Goal: Task Accomplishment & Management: Manage account settings

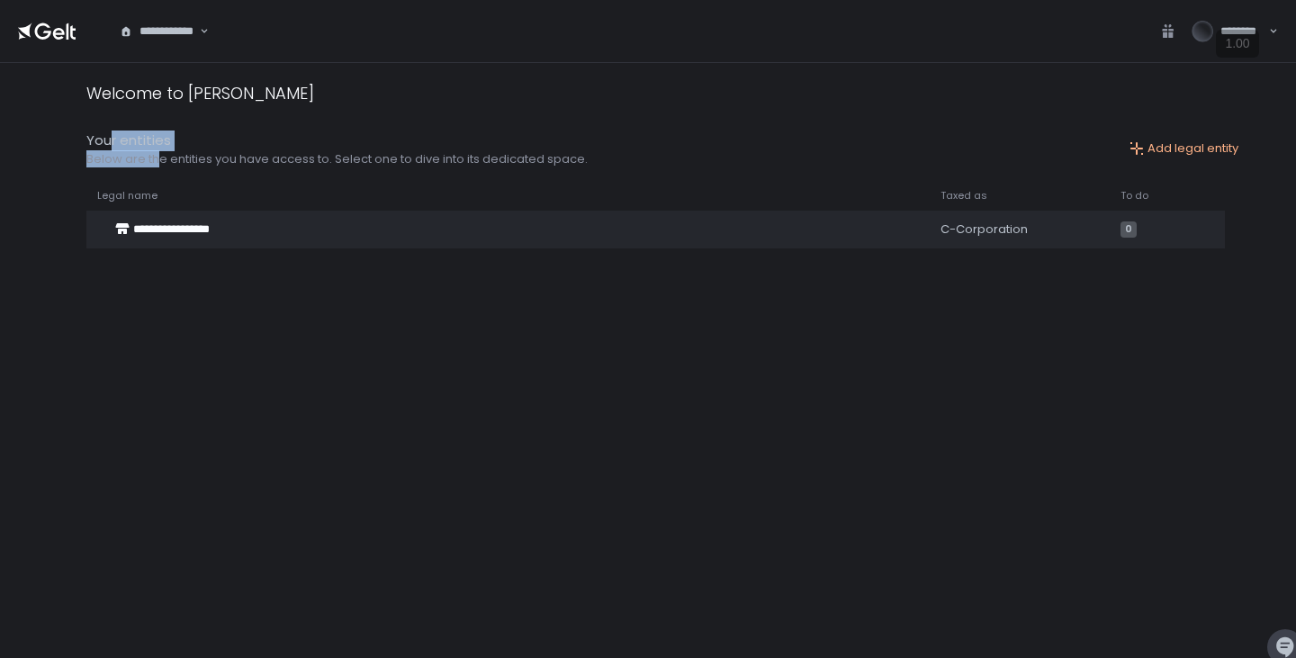
drag, startPoint x: 141, startPoint y: 149, endPoint x: 175, endPoint y: 155, distance: 33.7
click at [175, 155] on div "Your entities Below are the entities you have access to. Select one to dive int…" at bounding box center [336, 149] width 501 height 37
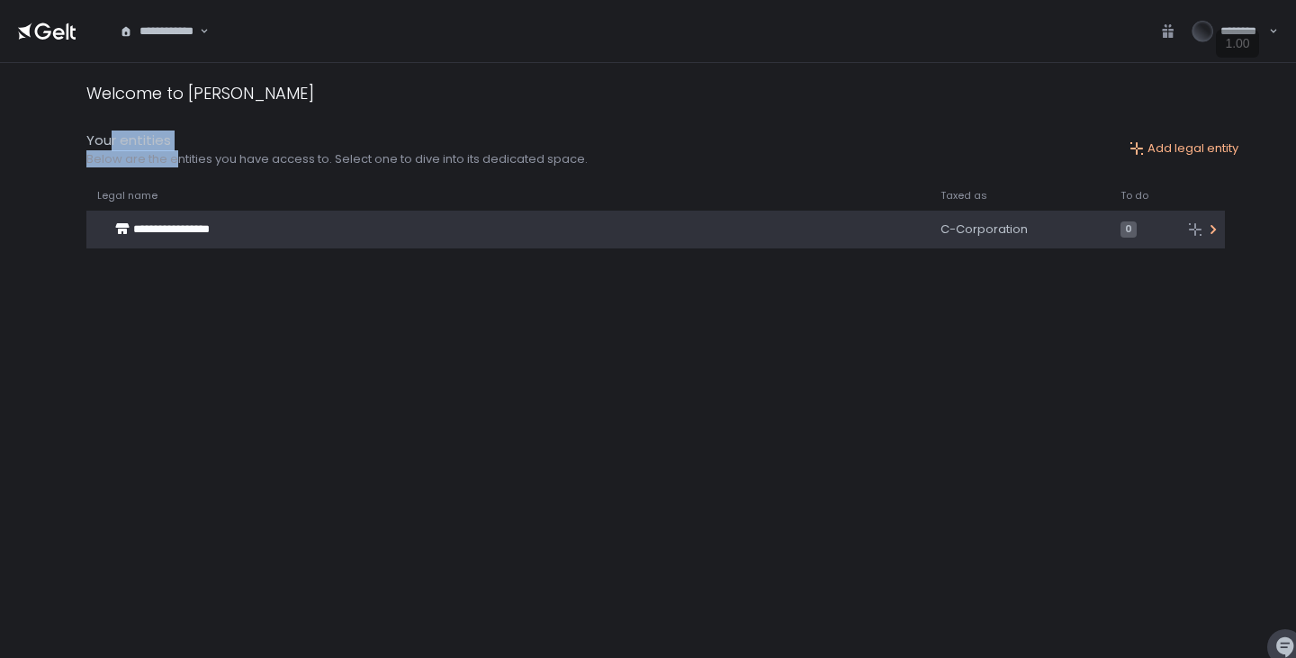
click at [180, 228] on span "**********" at bounding box center [171, 229] width 77 height 12
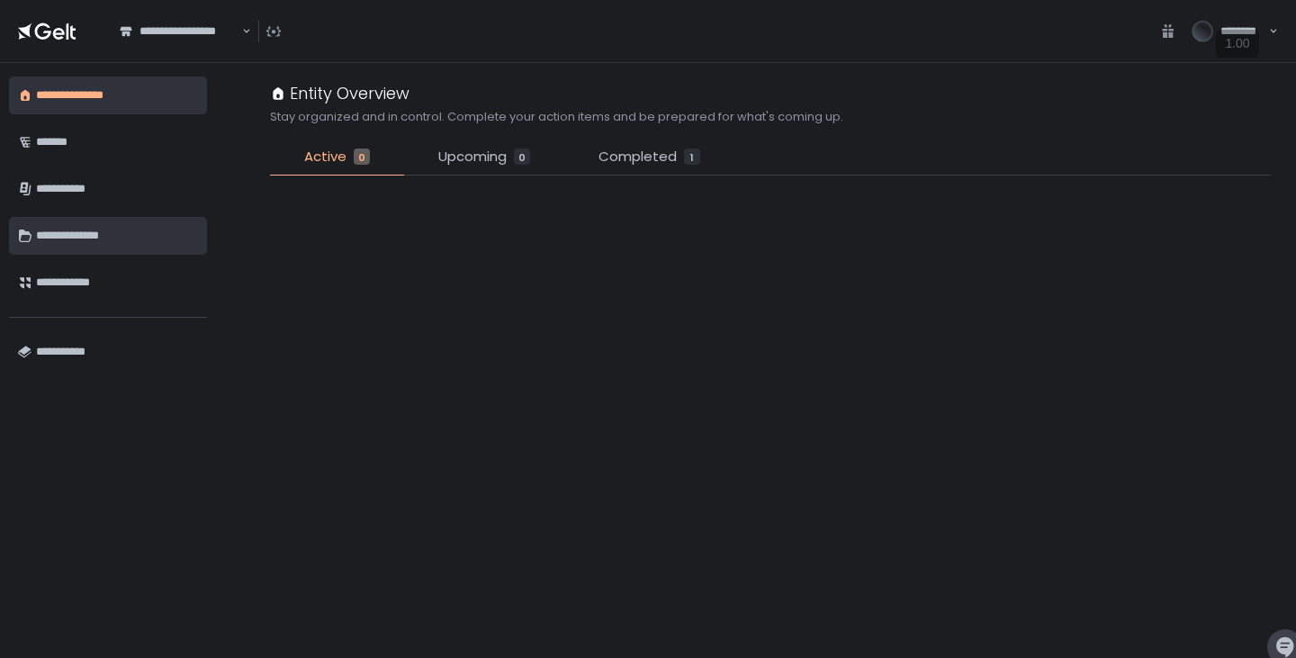
click at [86, 244] on div "**********" at bounding box center [117, 236] width 162 height 31
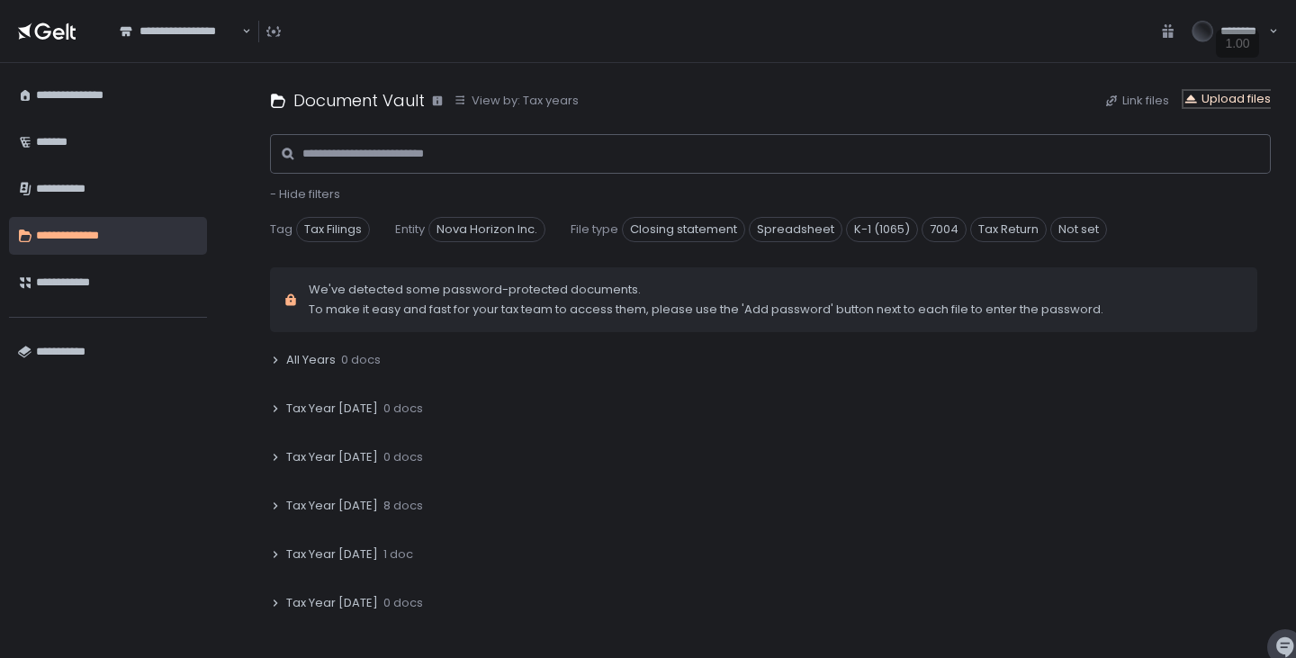
click at [1244, 97] on div "Upload files" at bounding box center [1227, 99] width 87 height 16
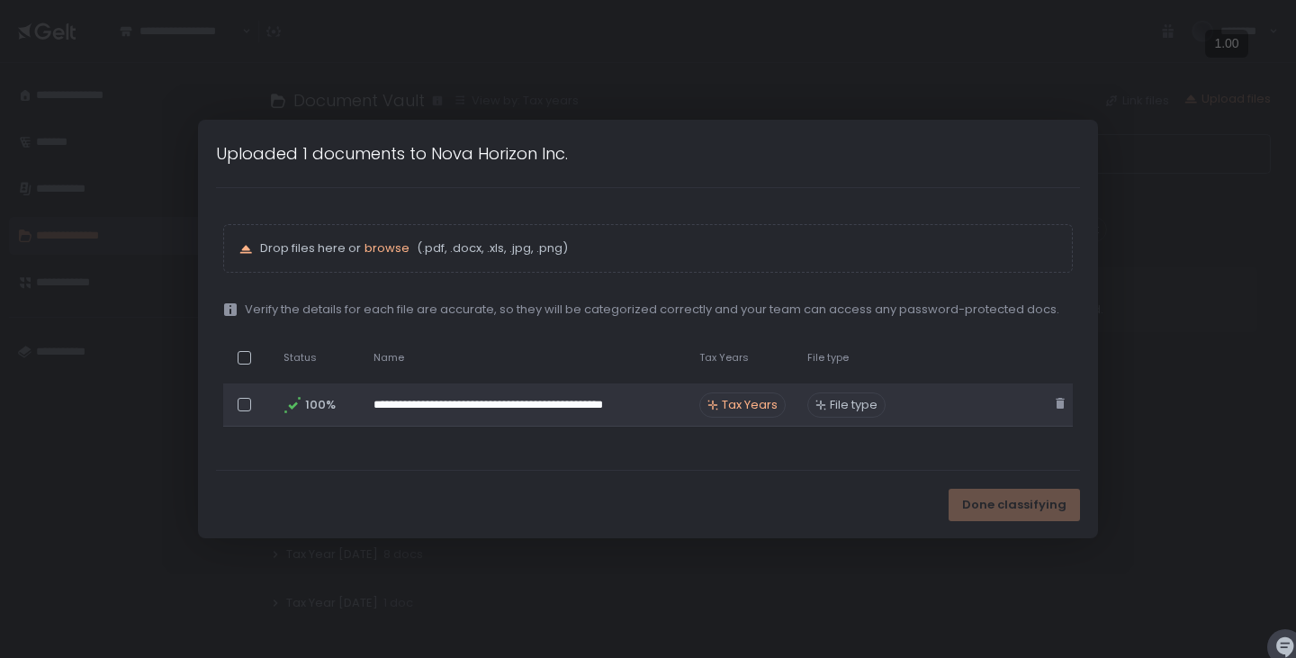
click at [748, 411] on span "Tax Years" at bounding box center [750, 405] width 56 height 16
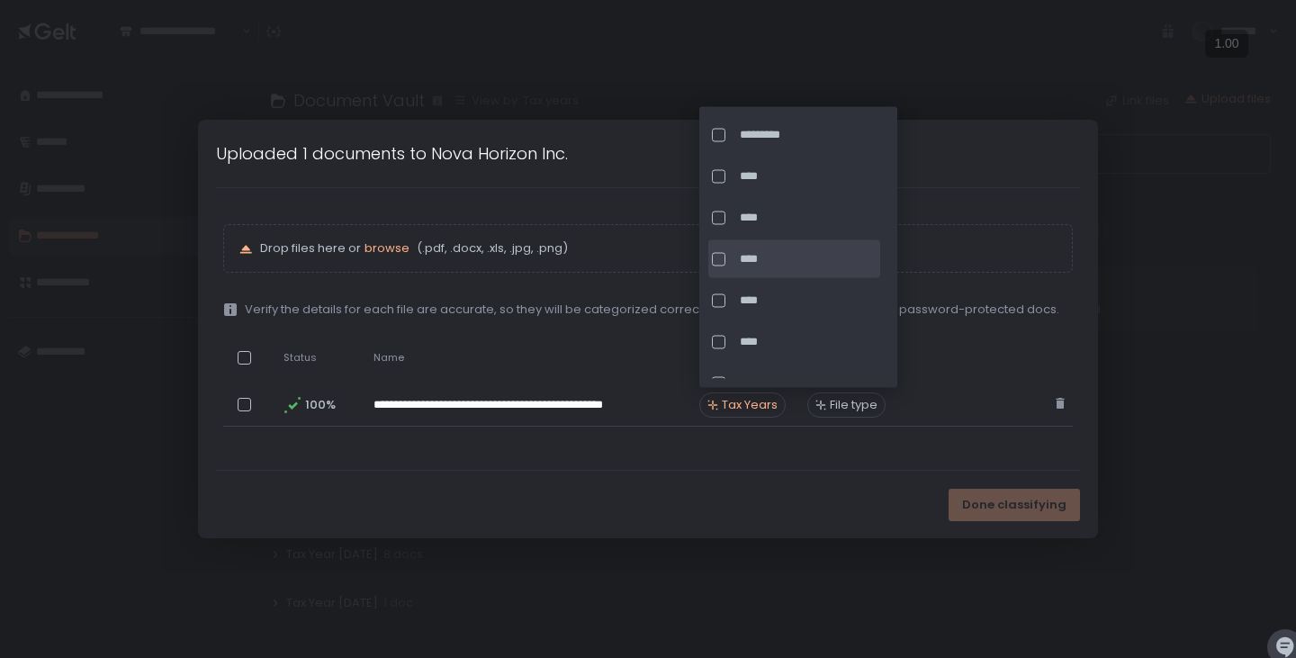
click at [717, 260] on div at bounding box center [719, 259] width 14 height 14
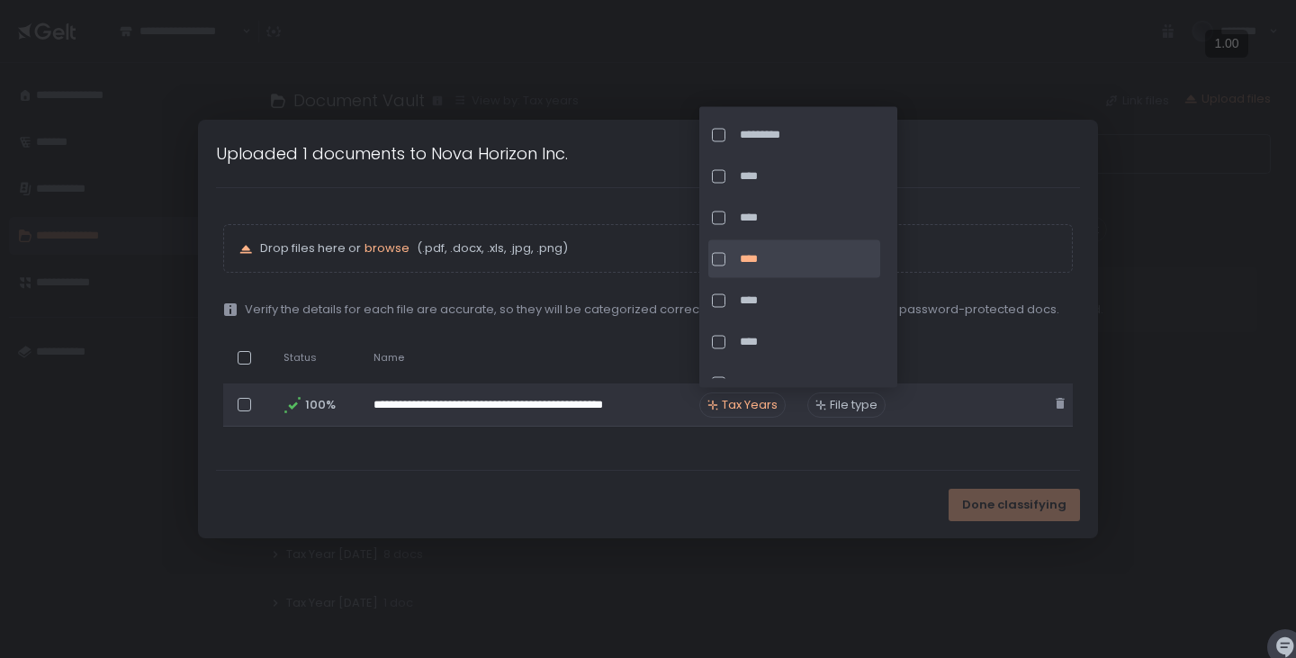
click at [860, 418] on div "File type" at bounding box center [847, 405] width 78 height 32
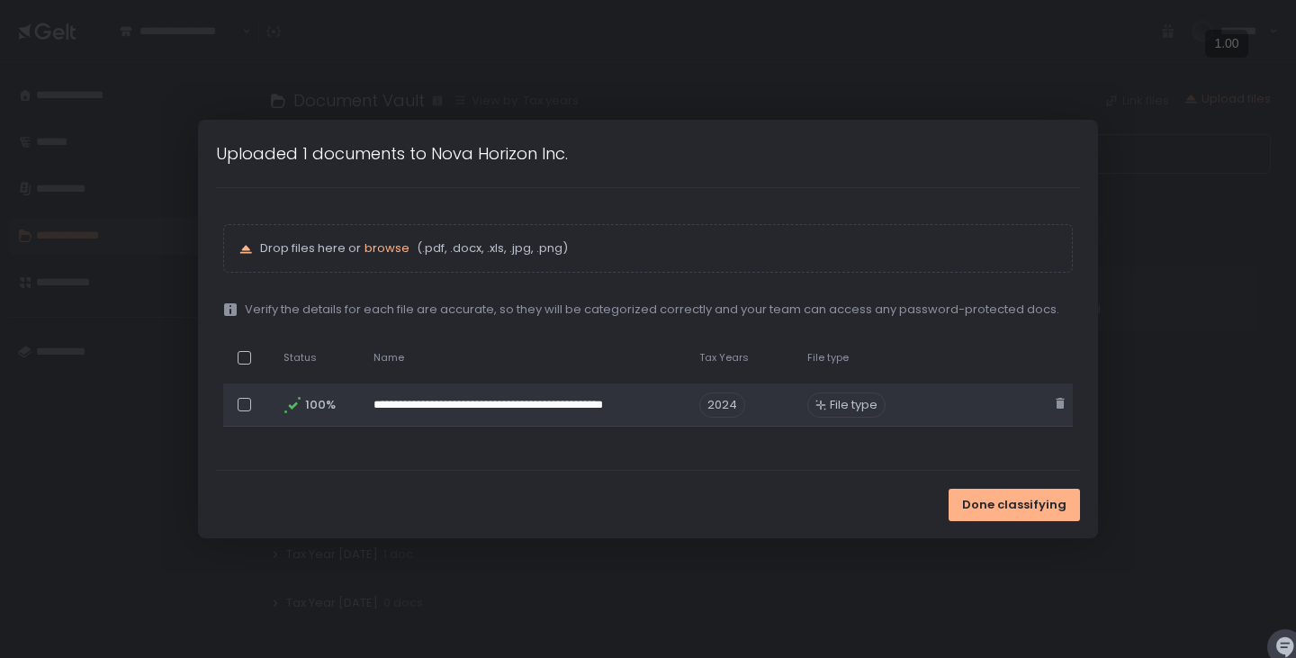
click at [853, 408] on span "File type" at bounding box center [854, 405] width 48 height 16
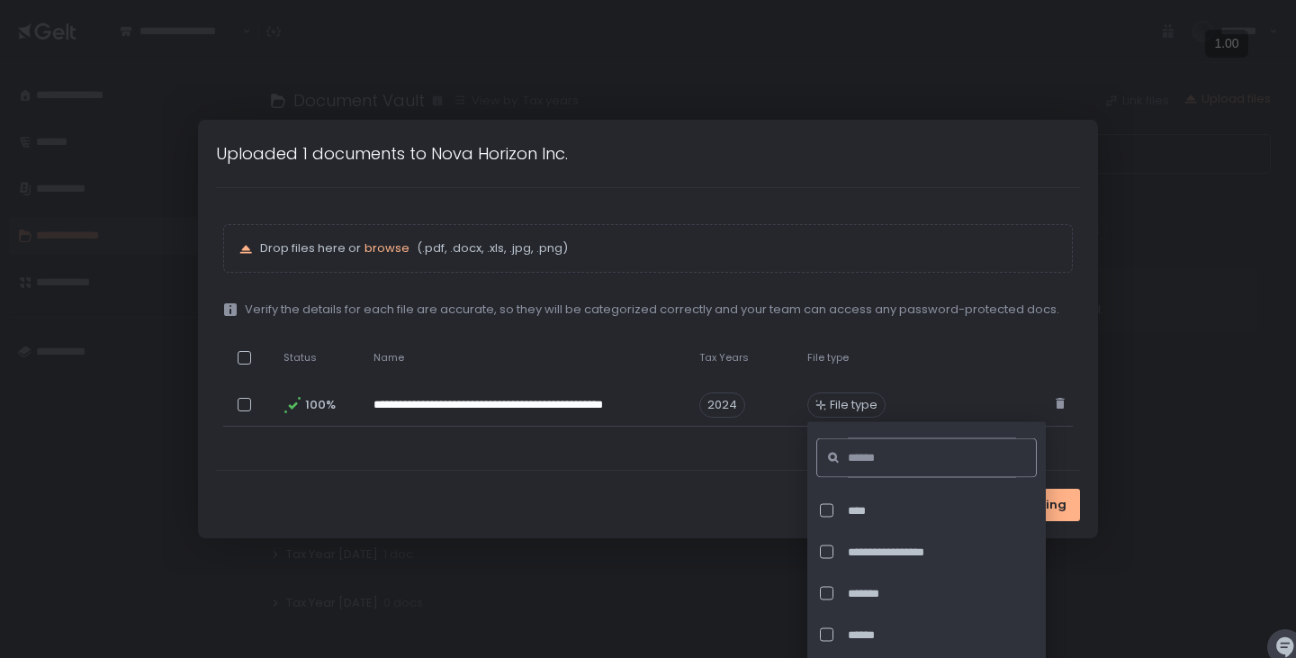
click at [880, 456] on input at bounding box center [932, 458] width 168 height 40
type input "*"
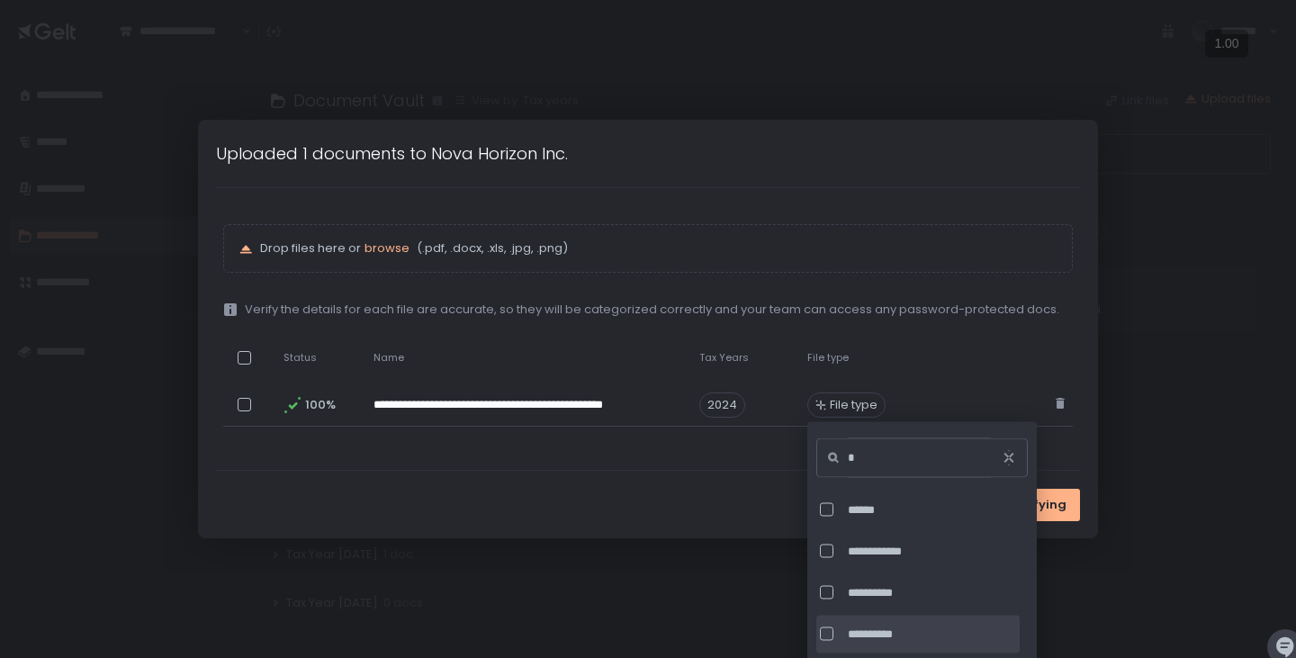
click at [847, 630] on div "**********" at bounding box center [918, 634] width 203 height 38
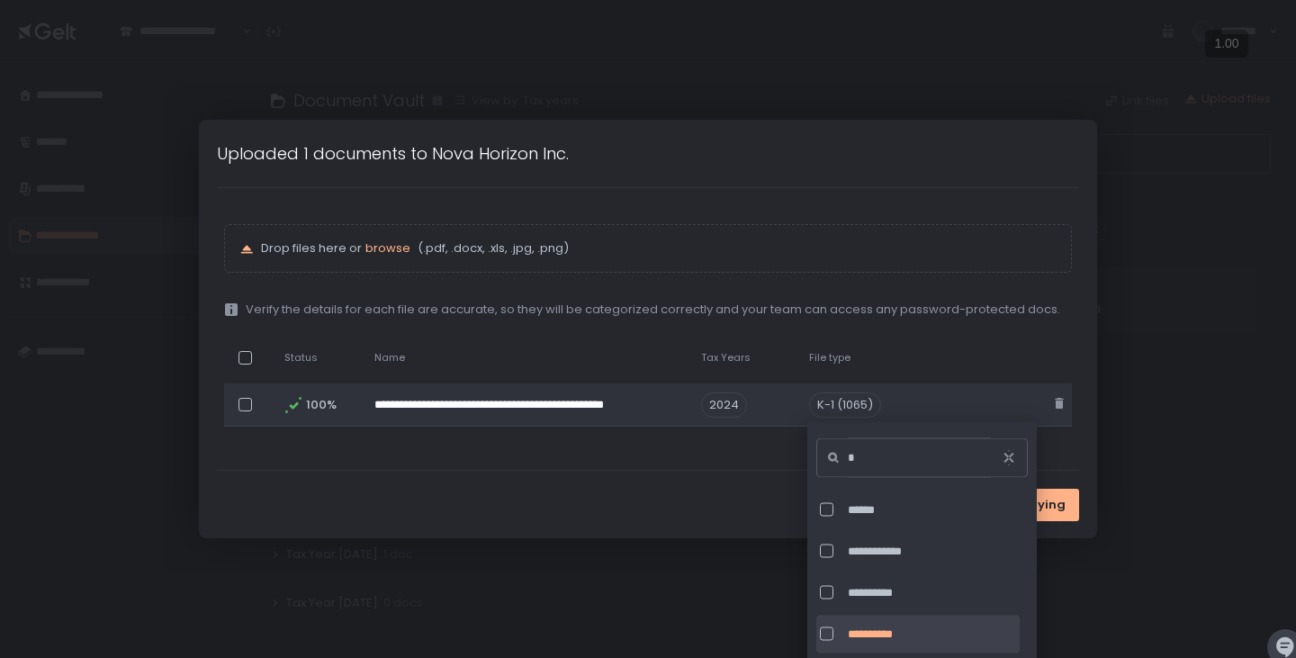
click at [916, 397] on td at bounding box center [971, 405] width 151 height 43
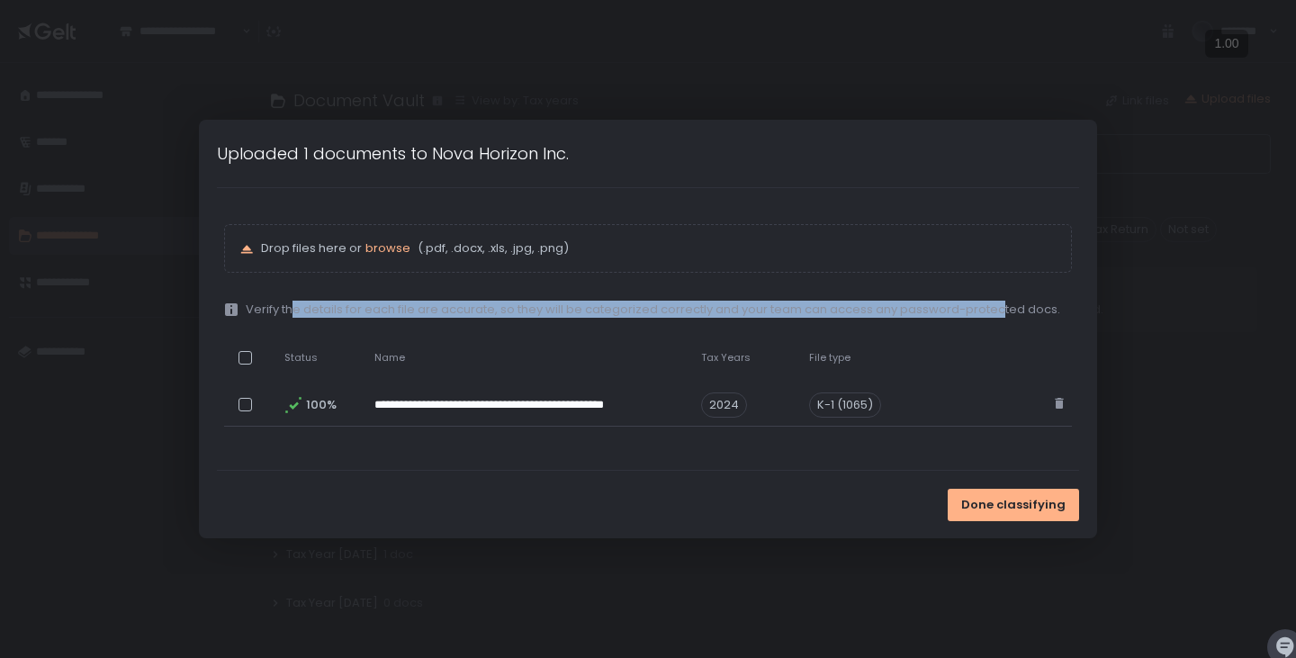
drag, startPoint x: 307, startPoint y: 311, endPoint x: 1002, endPoint y: 311, distance: 695.0
click at [1001, 311] on span "Verify the details for each file are accurate, so they will be categorized corr…" at bounding box center [653, 310] width 815 height 16
click at [983, 312] on span "Verify the details for each file are accurate, so they will be categorized corr…" at bounding box center [653, 310] width 815 height 16
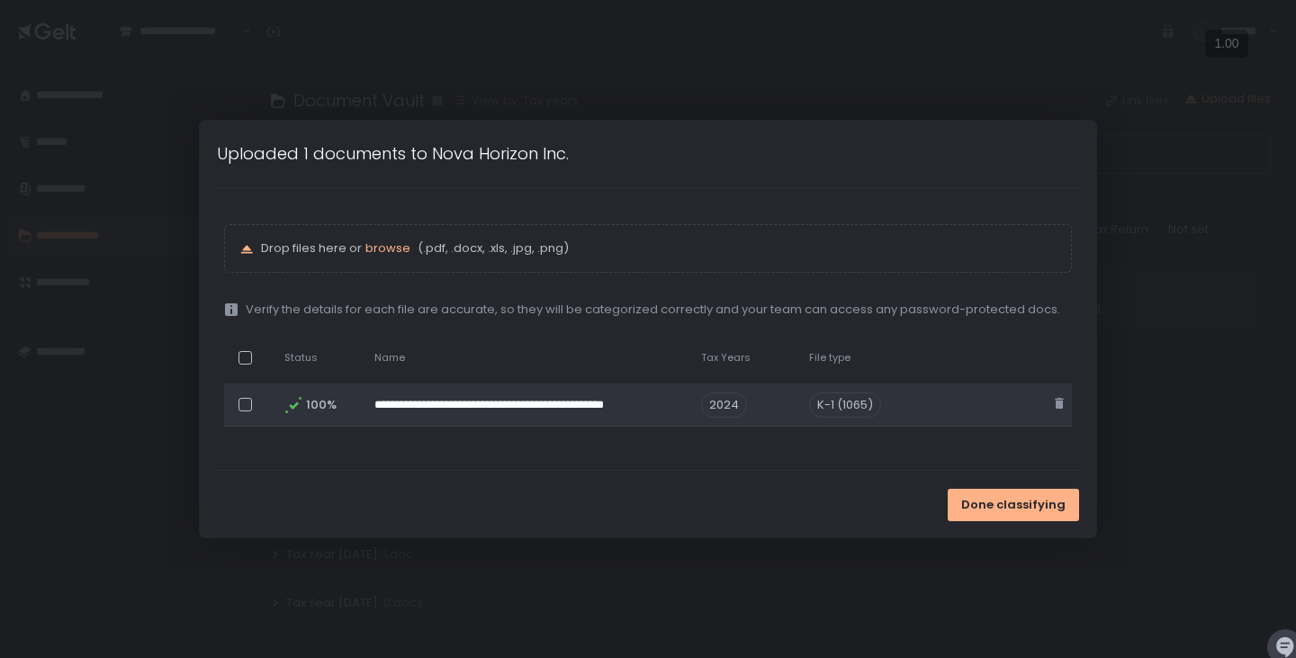
click at [241, 399] on div at bounding box center [246, 405] width 14 height 14
click at [241, 403] on div at bounding box center [246, 406] width 14 height 14
click at [241, 403] on div at bounding box center [246, 405] width 14 height 14
click at [747, 474] on div "Tax year" at bounding box center [749, 472] width 68 height 16
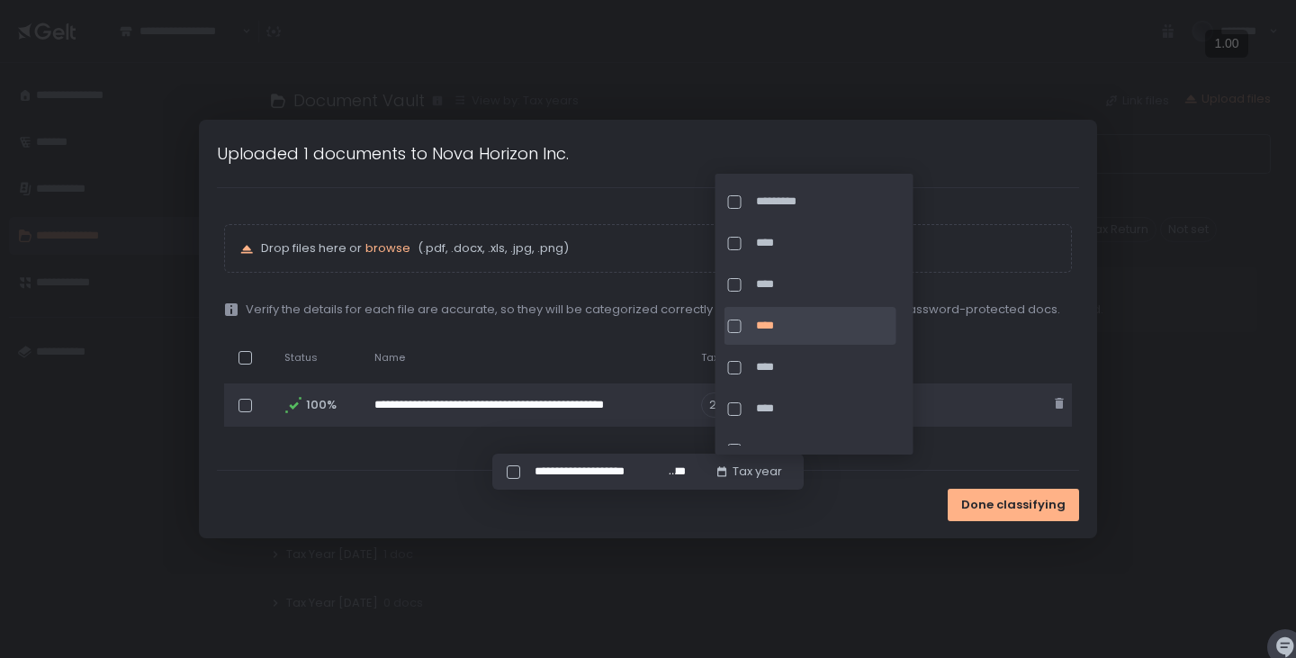
click at [780, 325] on span "****" at bounding box center [824, 326] width 137 height 16
click at [858, 526] on div "Done classifying" at bounding box center [648, 505] width 898 height 68
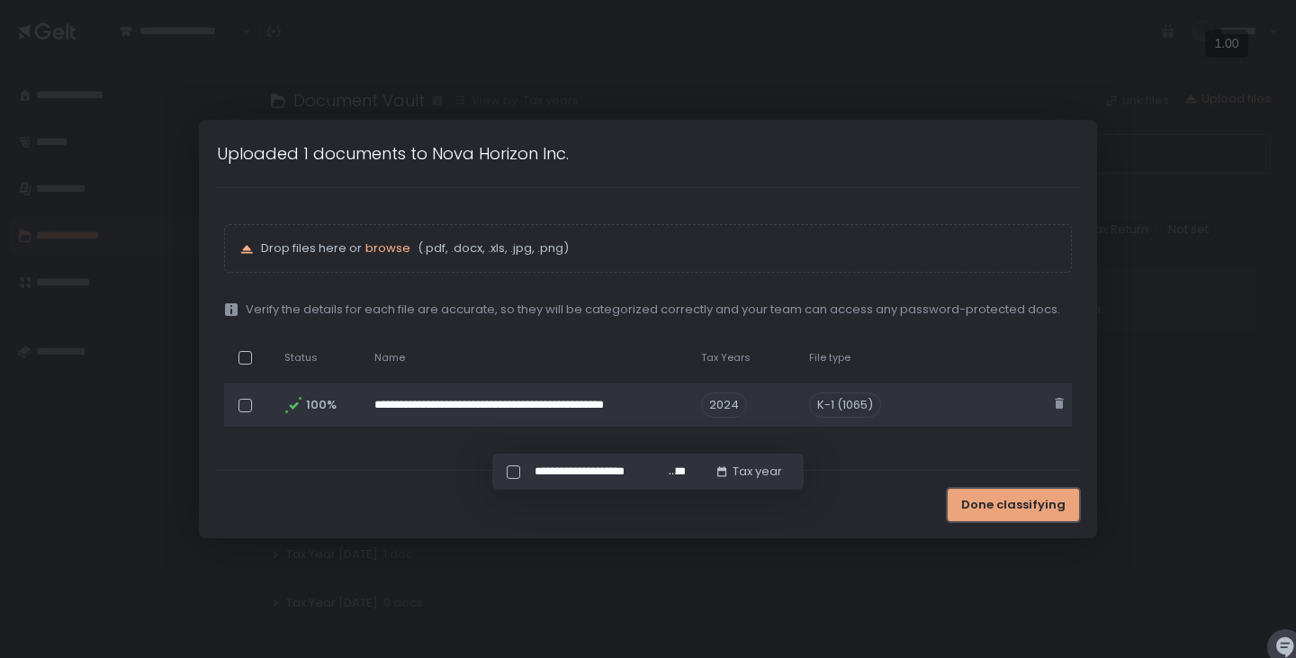
click at [998, 501] on span "Done classifying" at bounding box center [1013, 505] width 104 height 16
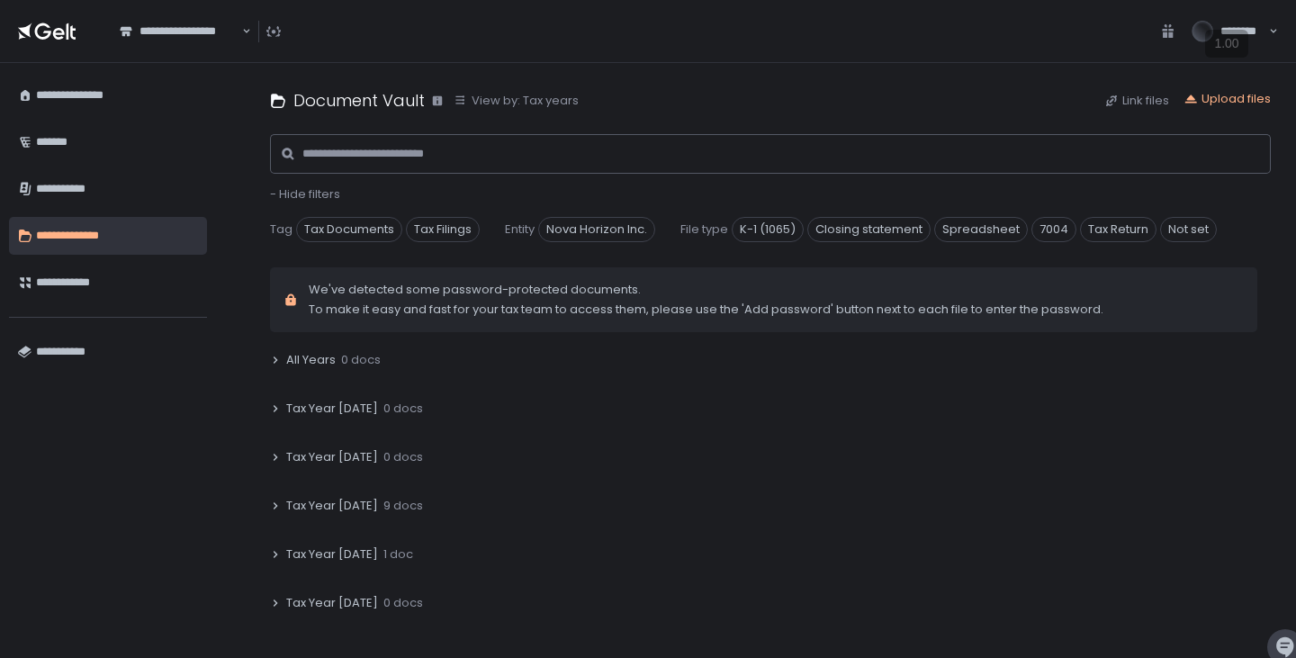
scroll to position [41, 0]
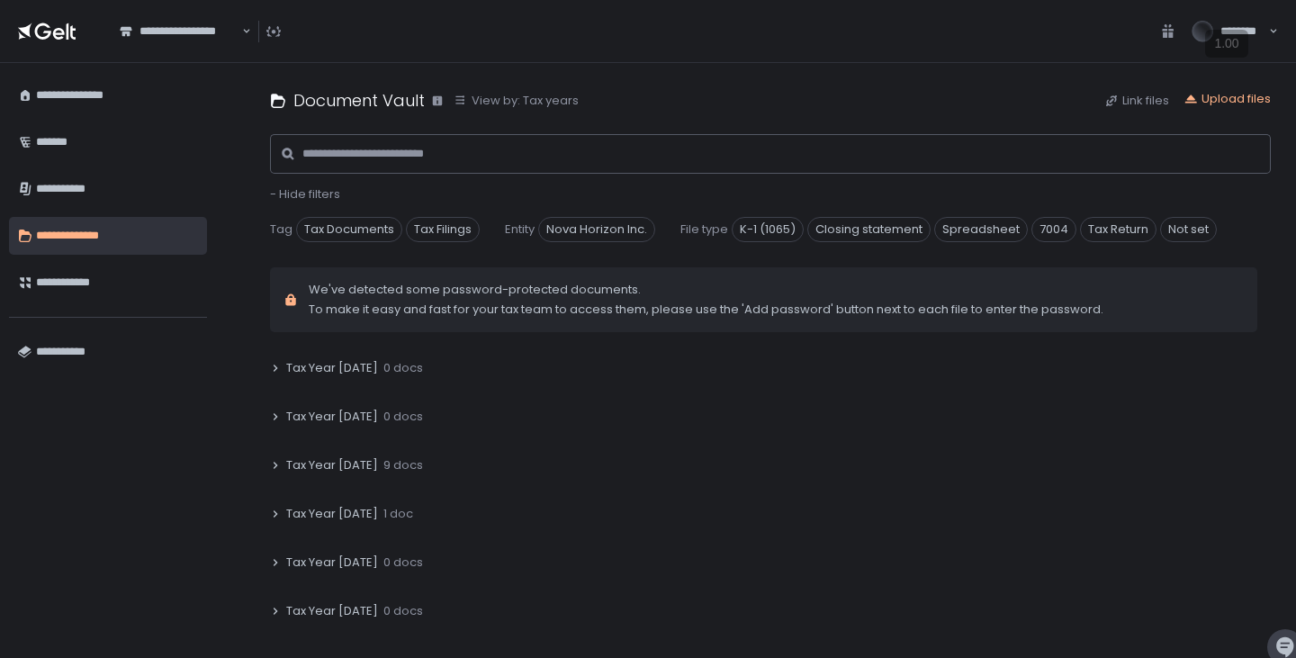
click at [281, 462] on div "Tax Year [DATE] 9 docs" at bounding box center [770, 465] width 1001 height 41
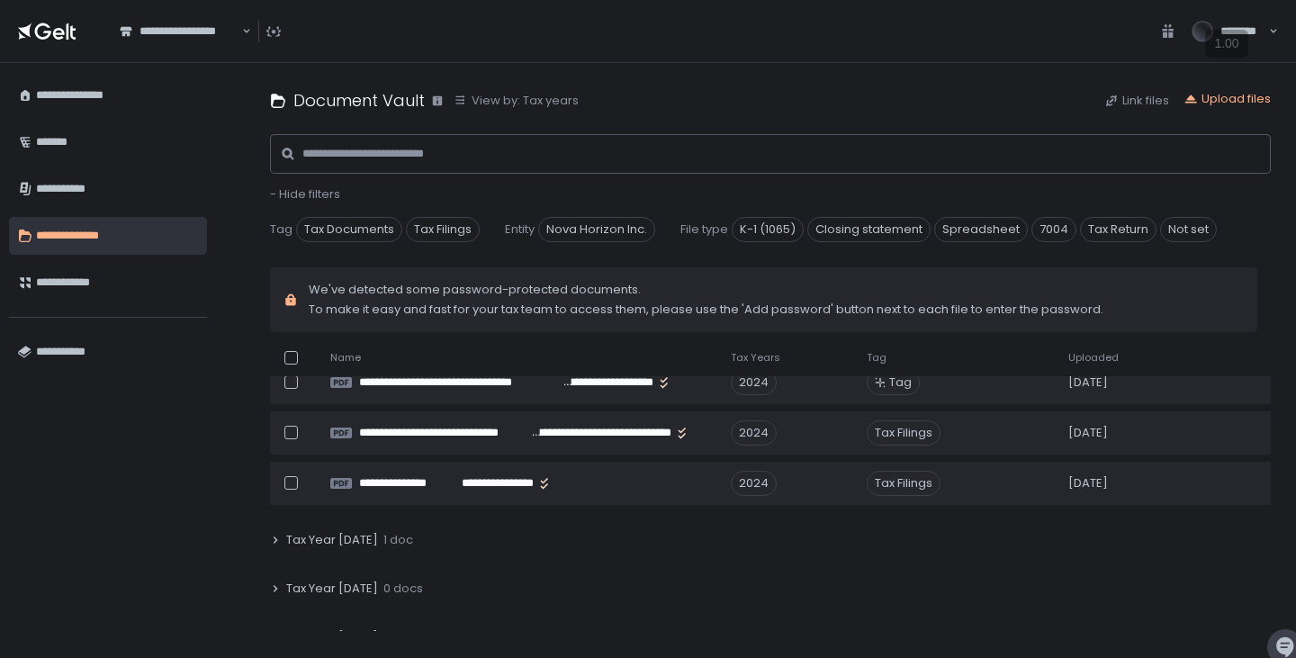
scroll to position [546, 0]
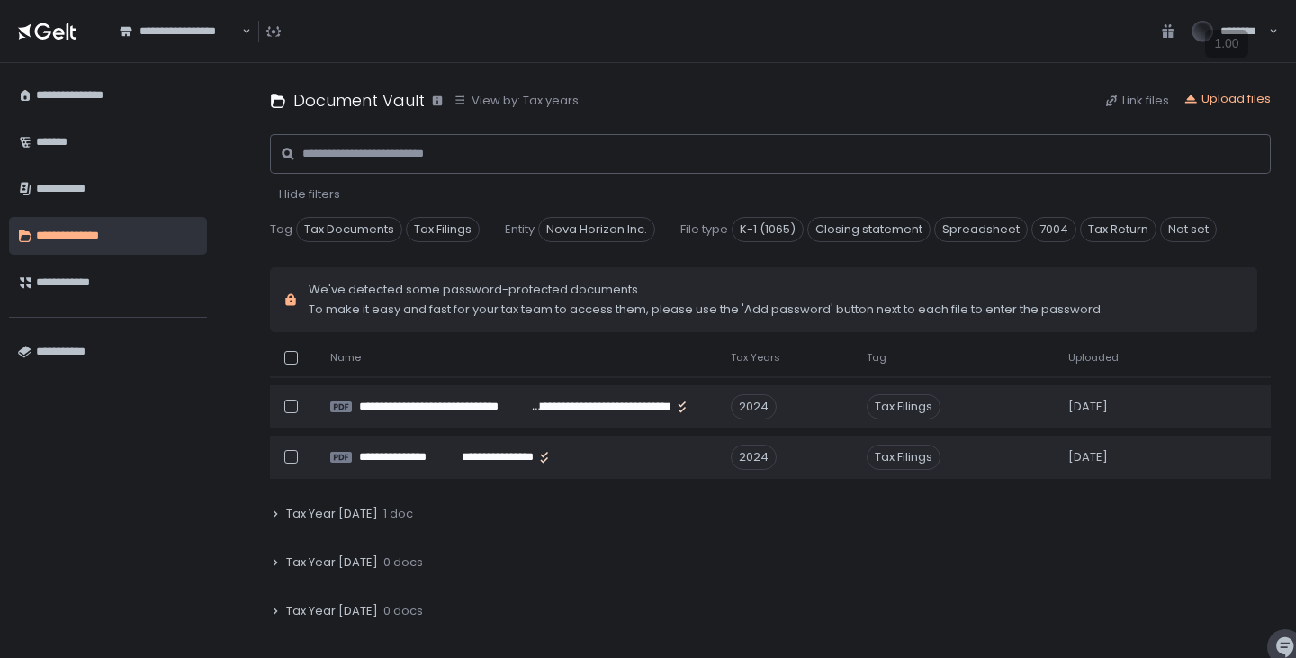
click at [279, 518] on icon at bounding box center [275, 514] width 11 height 11
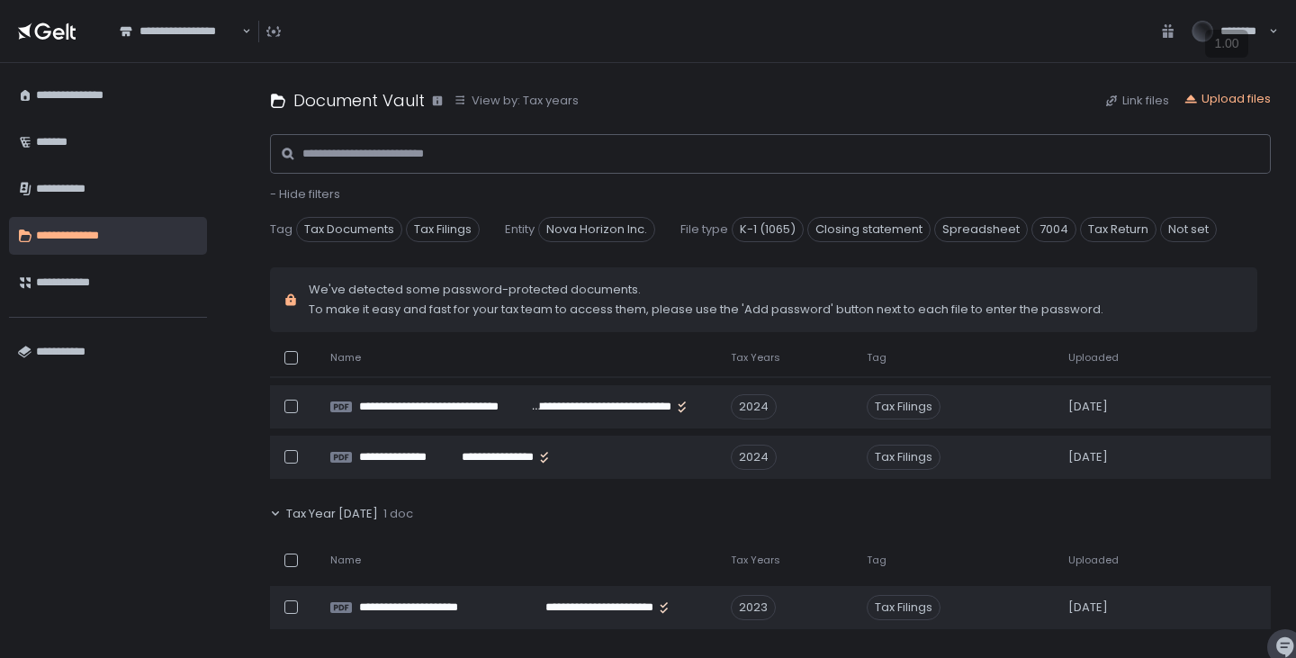
click at [279, 518] on icon at bounding box center [275, 514] width 11 height 11
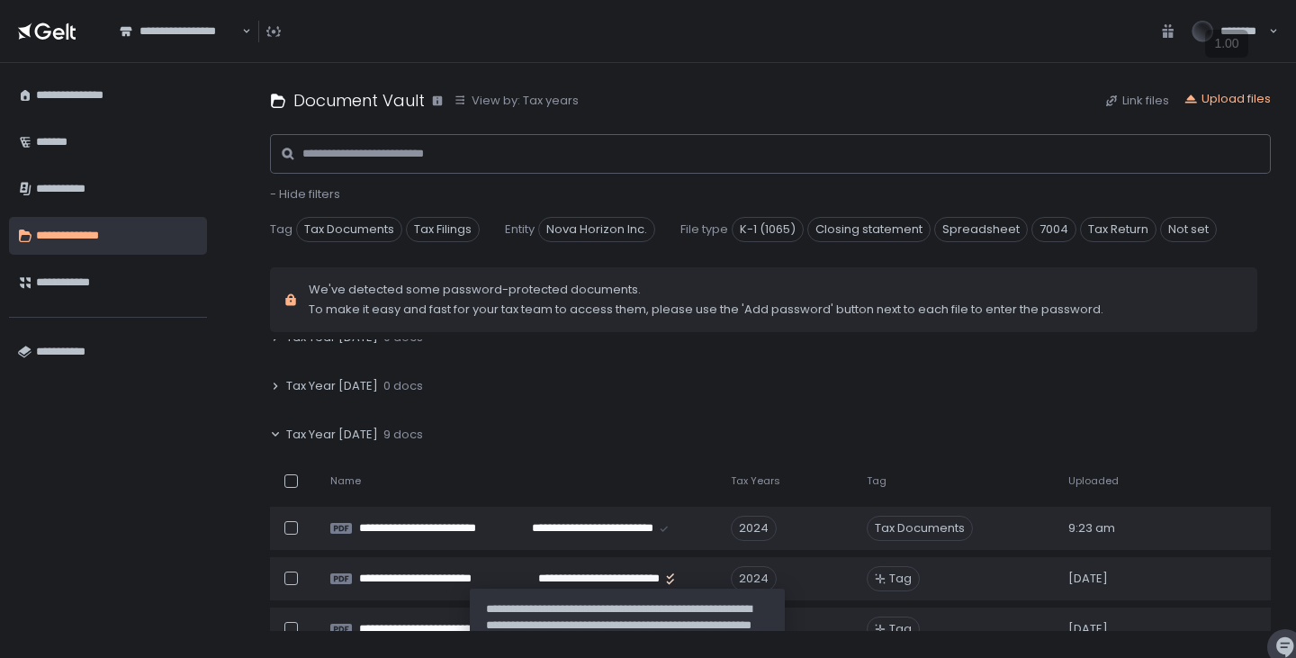
scroll to position [0, 0]
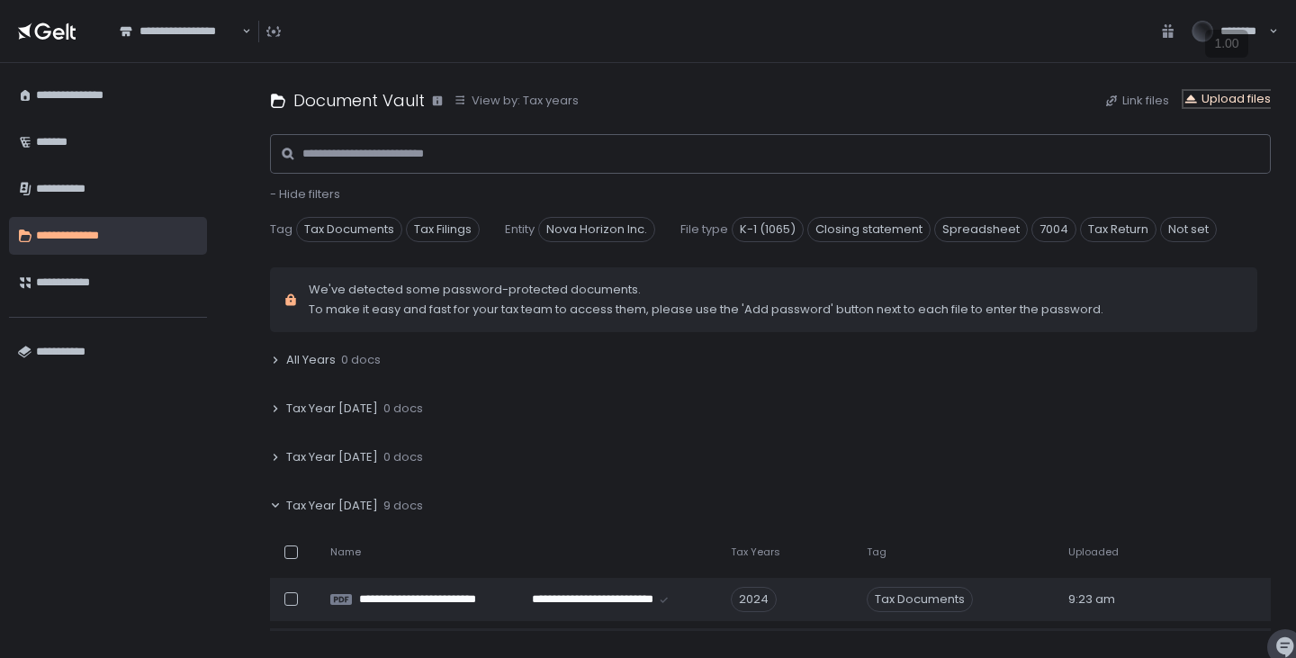
click at [1222, 101] on div "Upload files" at bounding box center [1227, 99] width 87 height 16
click at [1196, 233] on span "Not set" at bounding box center [1188, 229] width 57 height 25
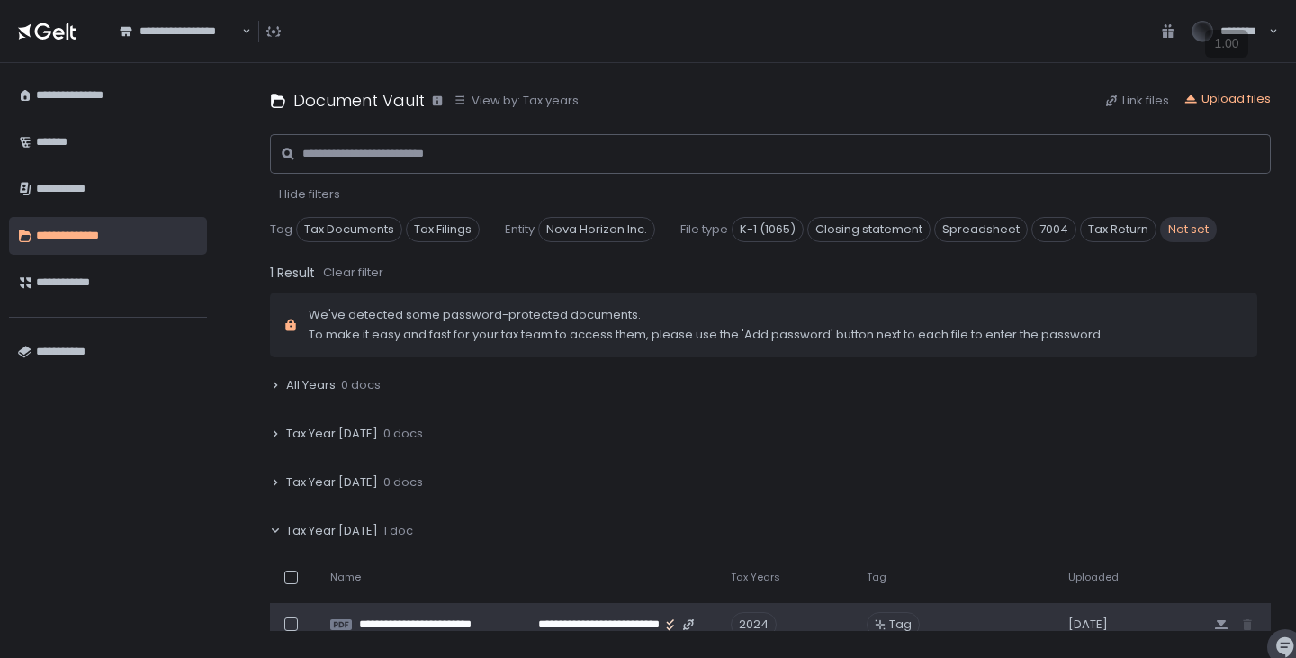
click at [897, 630] on span "Tag" at bounding box center [900, 625] width 23 height 16
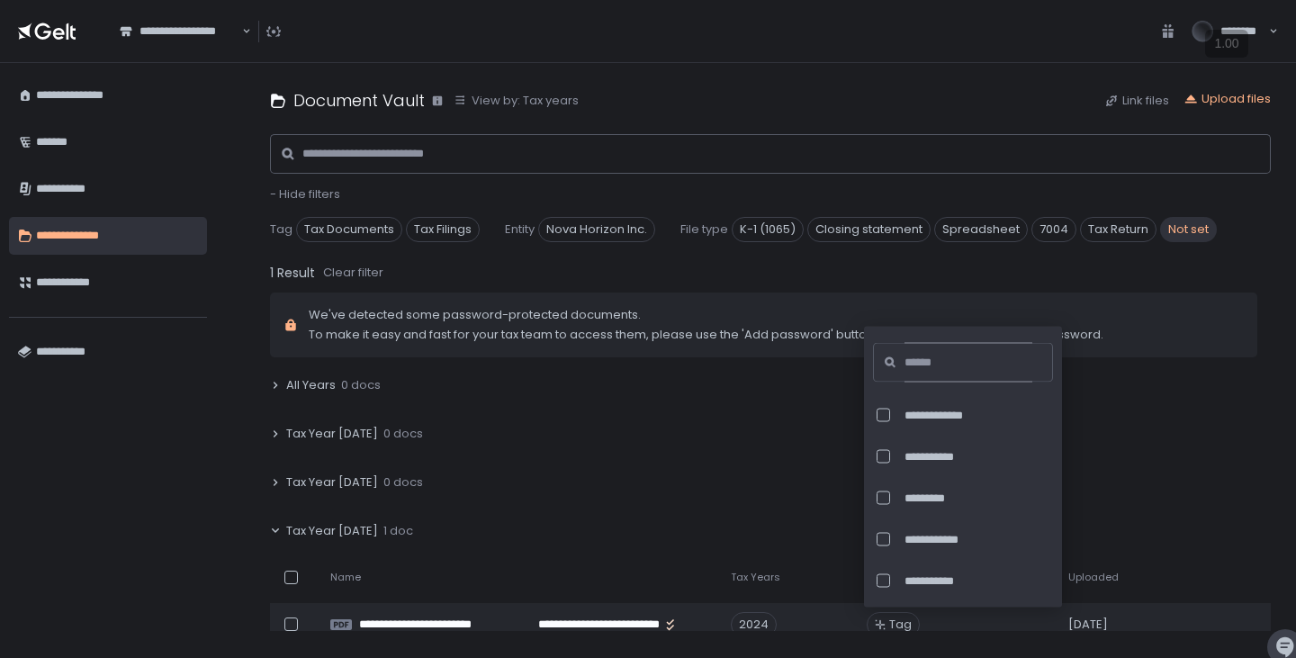
click at [942, 365] on input at bounding box center [969, 363] width 128 height 40
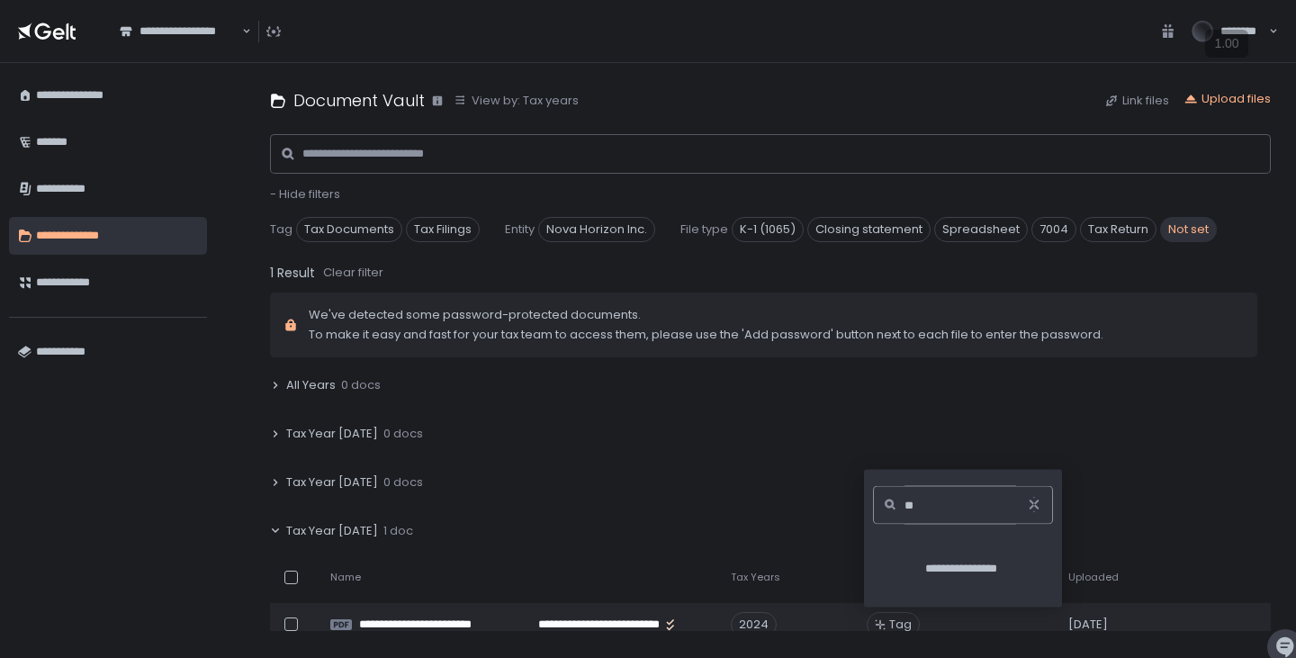
type input "*"
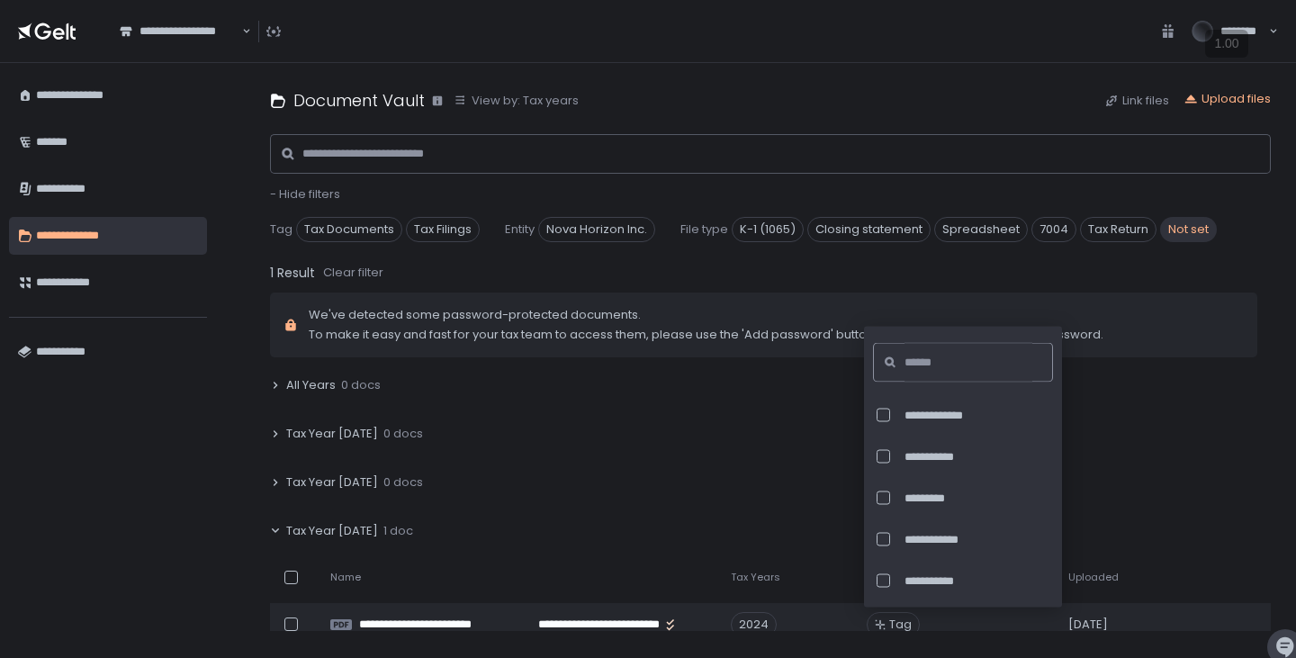
click at [1205, 440] on div "Tax Year [DATE] 0 docs" at bounding box center [770, 433] width 1001 height 41
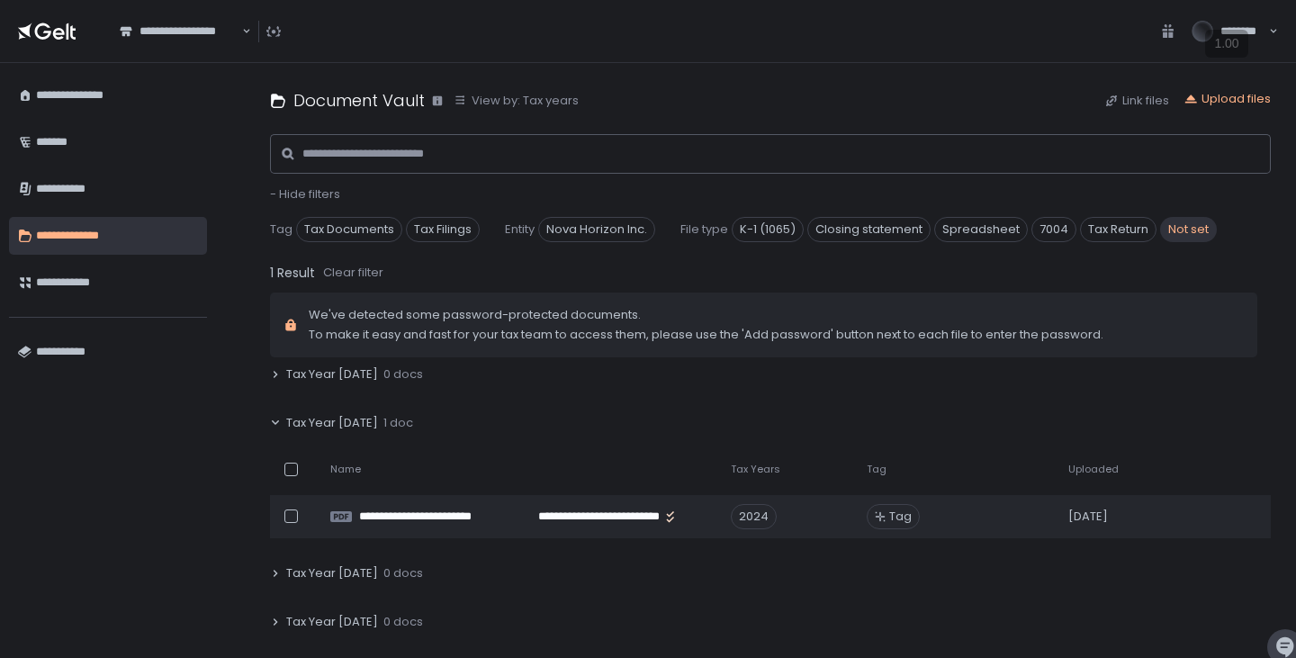
scroll to position [77, 0]
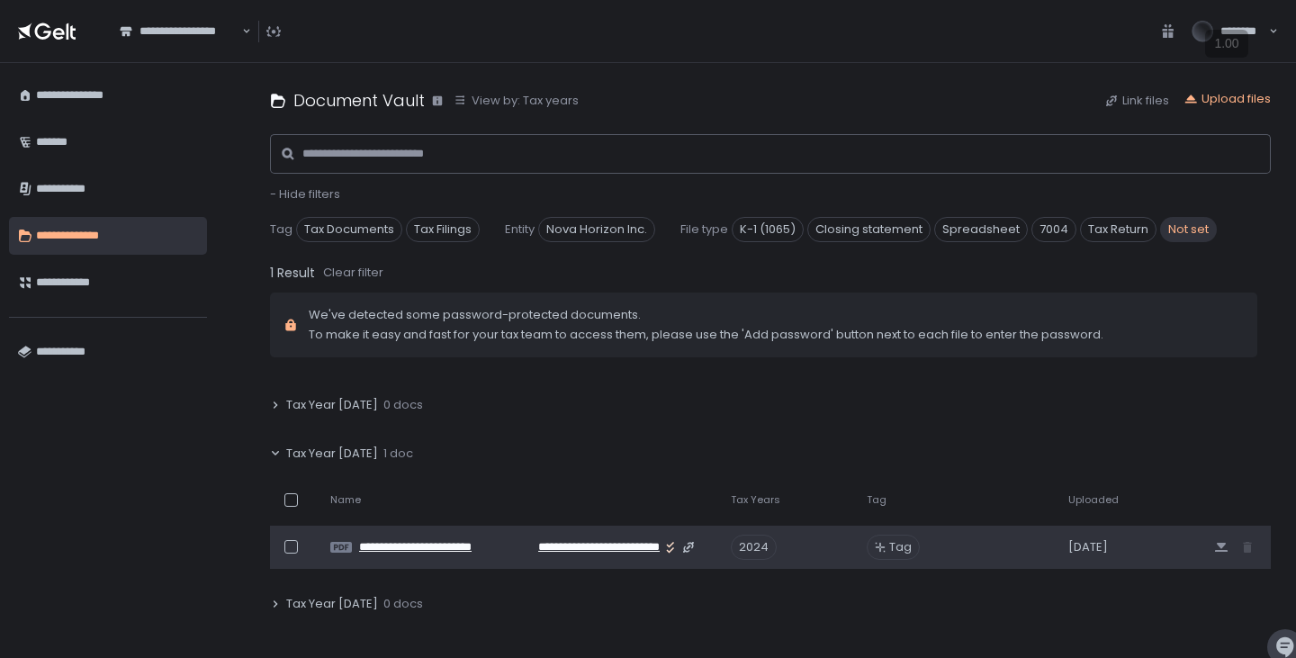
click at [555, 549] on span "**********" at bounding box center [586, 547] width 148 height 16
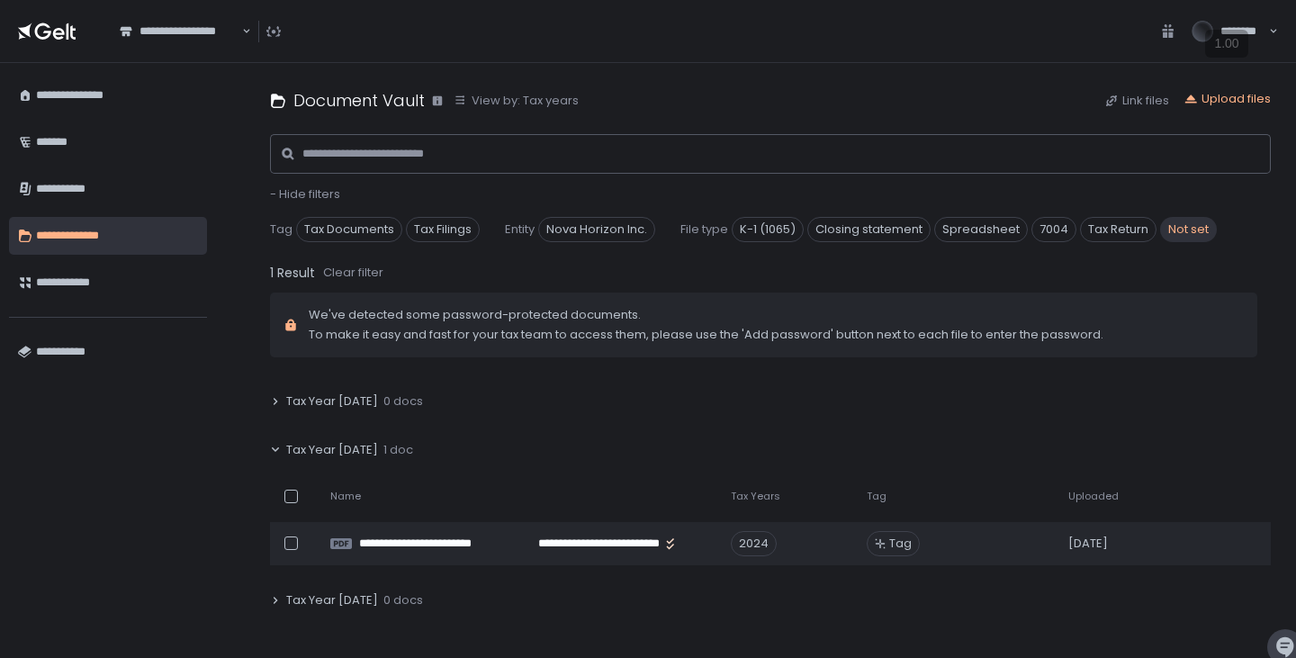
scroll to position [0, 0]
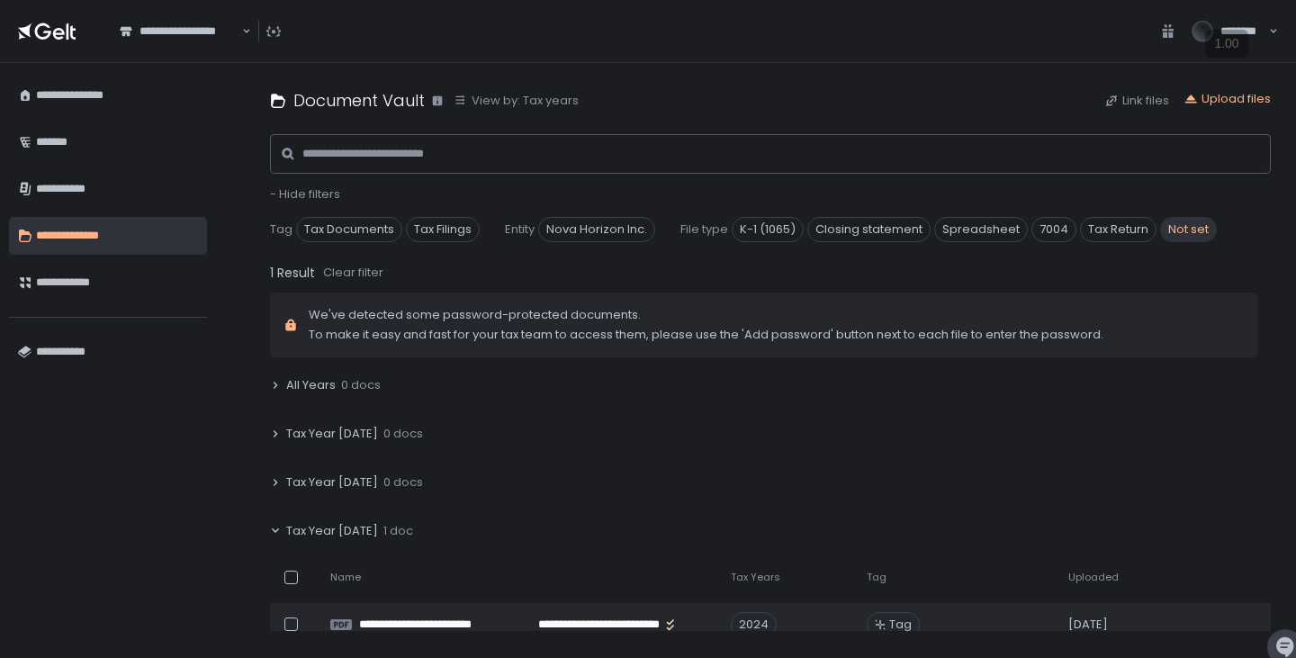
click at [273, 527] on icon at bounding box center [275, 531] width 11 height 11
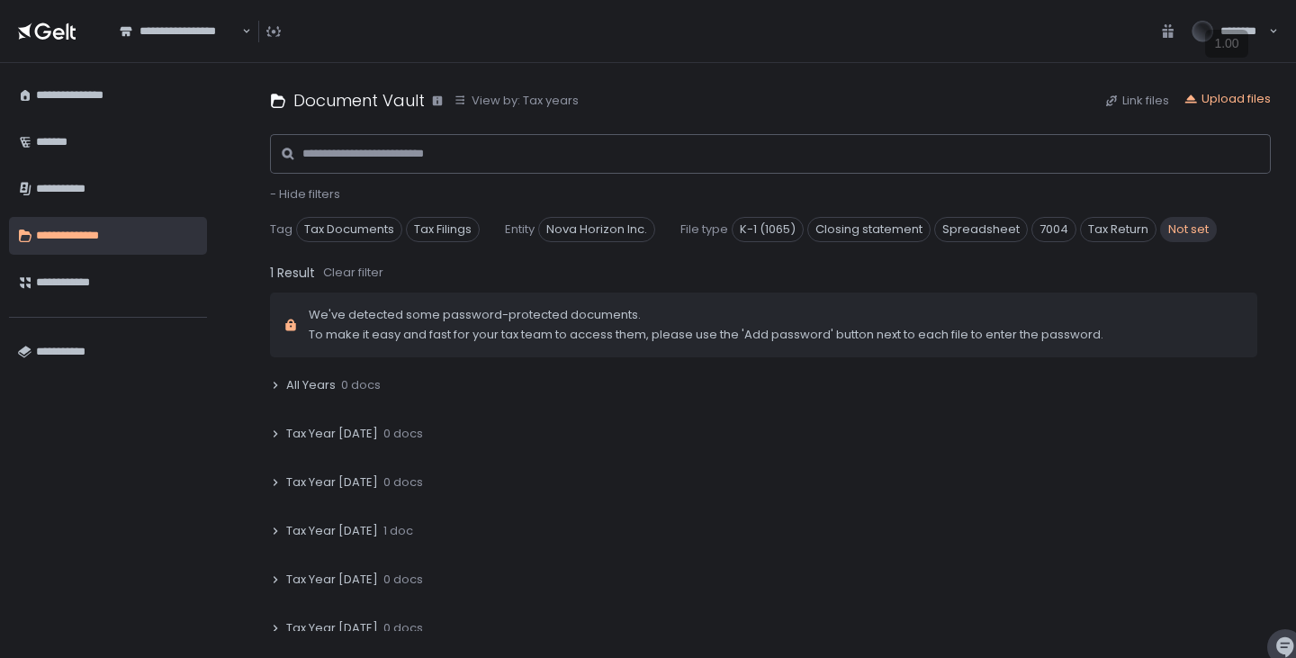
click at [273, 527] on icon at bounding box center [275, 531] width 11 height 11
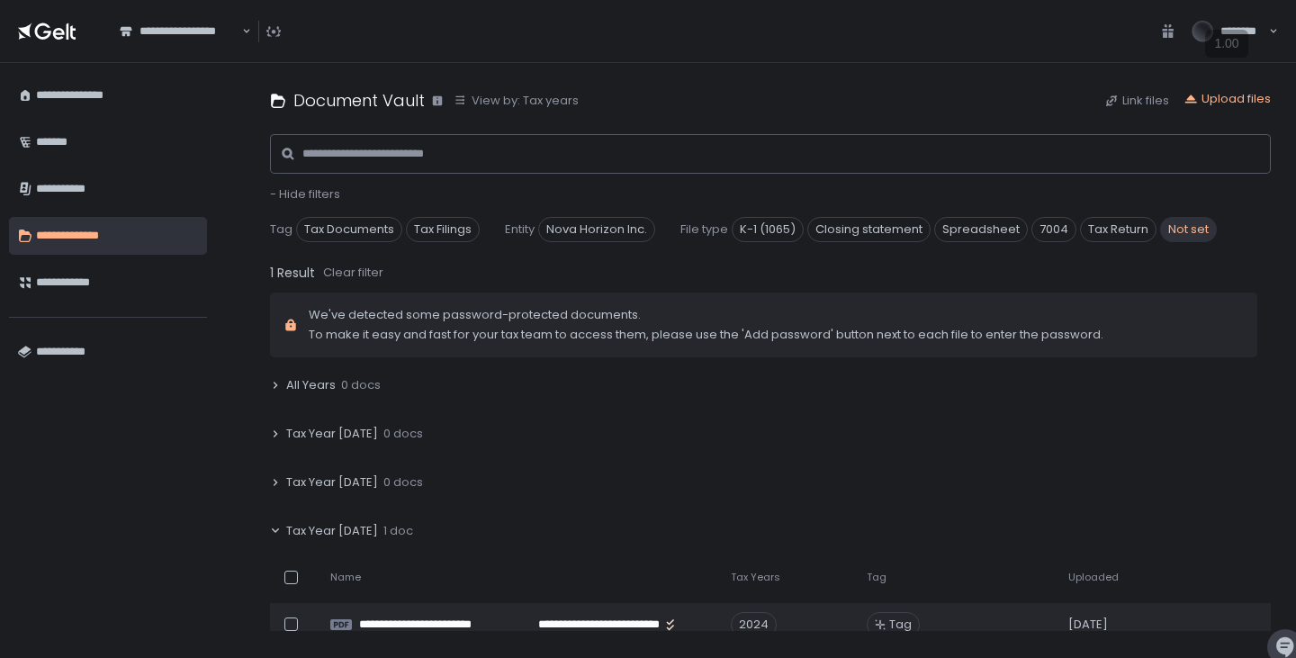
click at [1190, 233] on span "Not set" at bounding box center [1188, 229] width 57 height 25
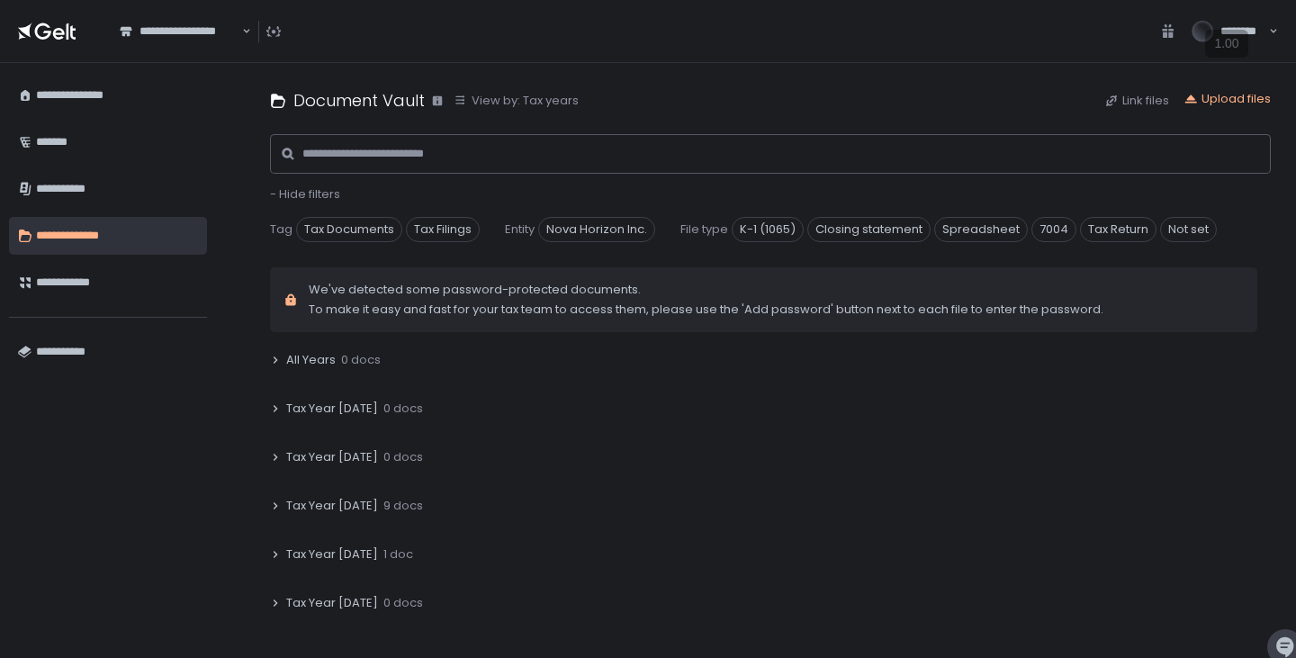
click at [315, 501] on span "Tax Year [DATE]" at bounding box center [332, 506] width 92 height 16
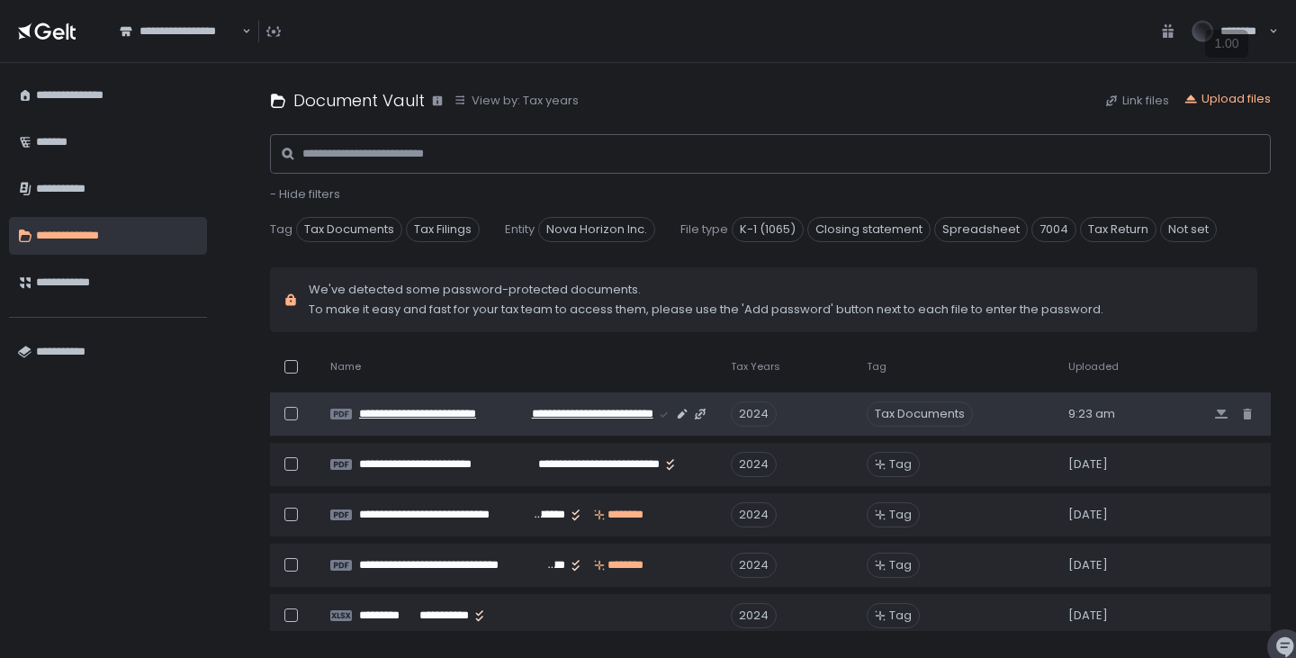
scroll to position [275, 0]
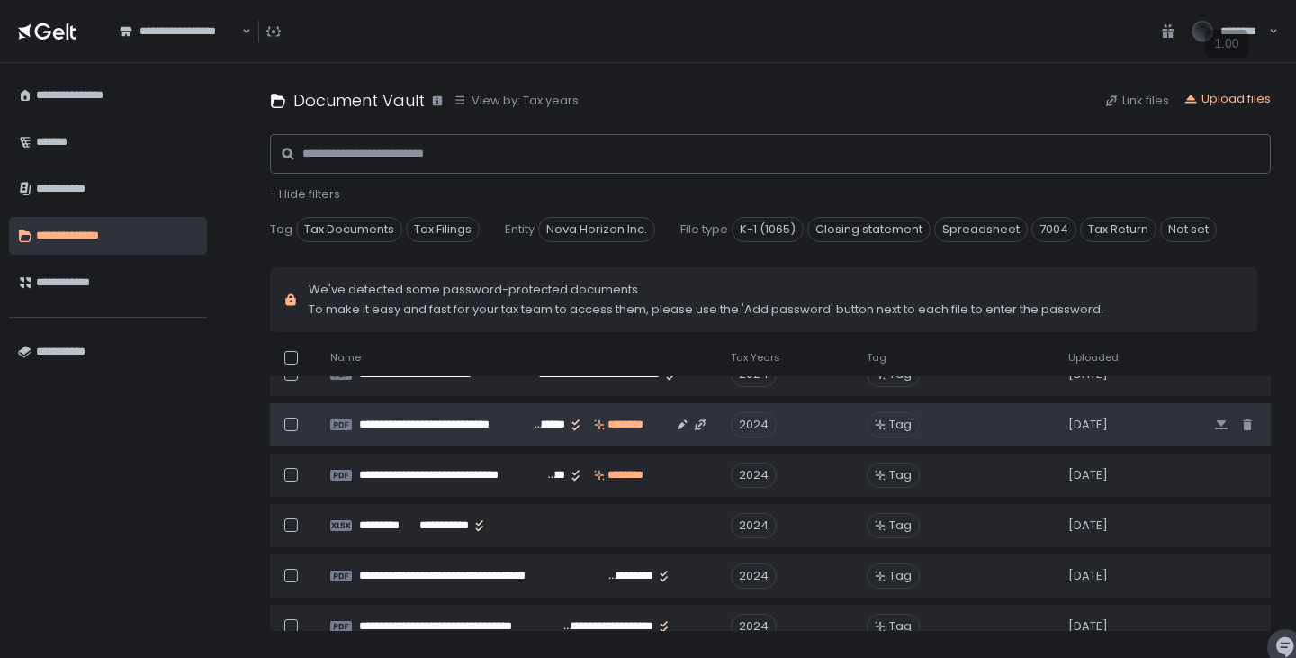
click at [406, 434] on td "**********" at bounding box center [520, 424] width 401 height 43
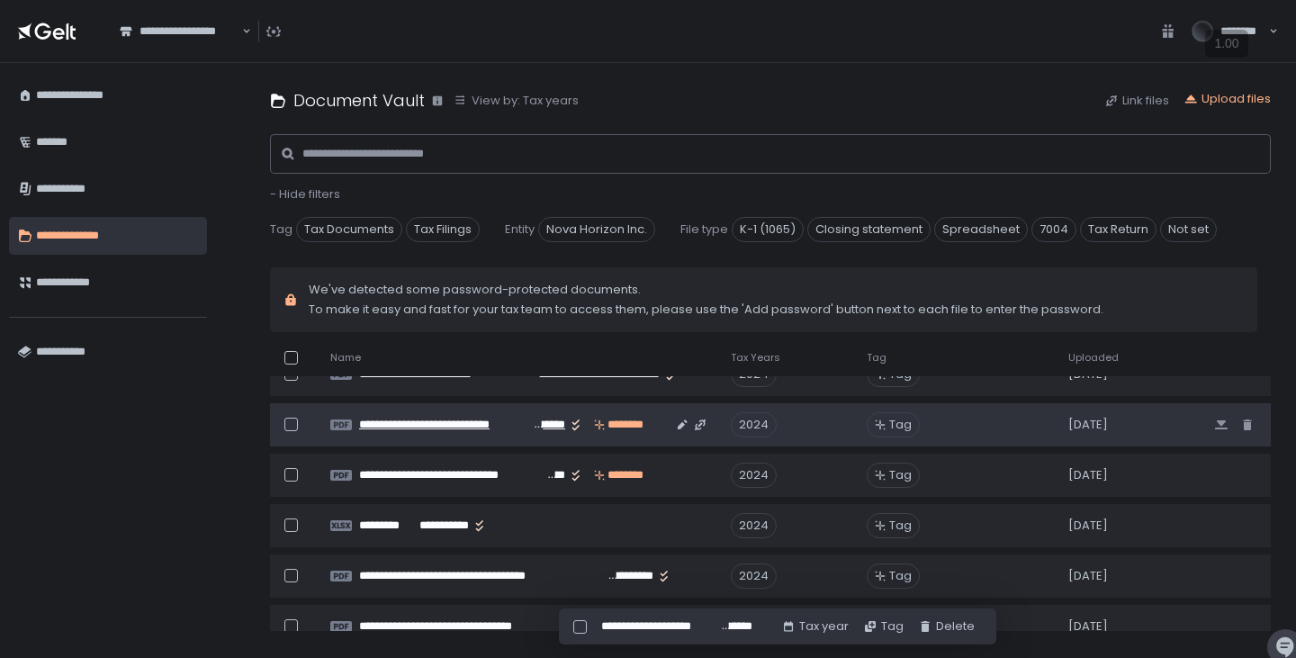
click at [442, 420] on span "**********" at bounding box center [444, 425] width 171 height 16
click at [884, 429] on div "Tag" at bounding box center [893, 424] width 53 height 25
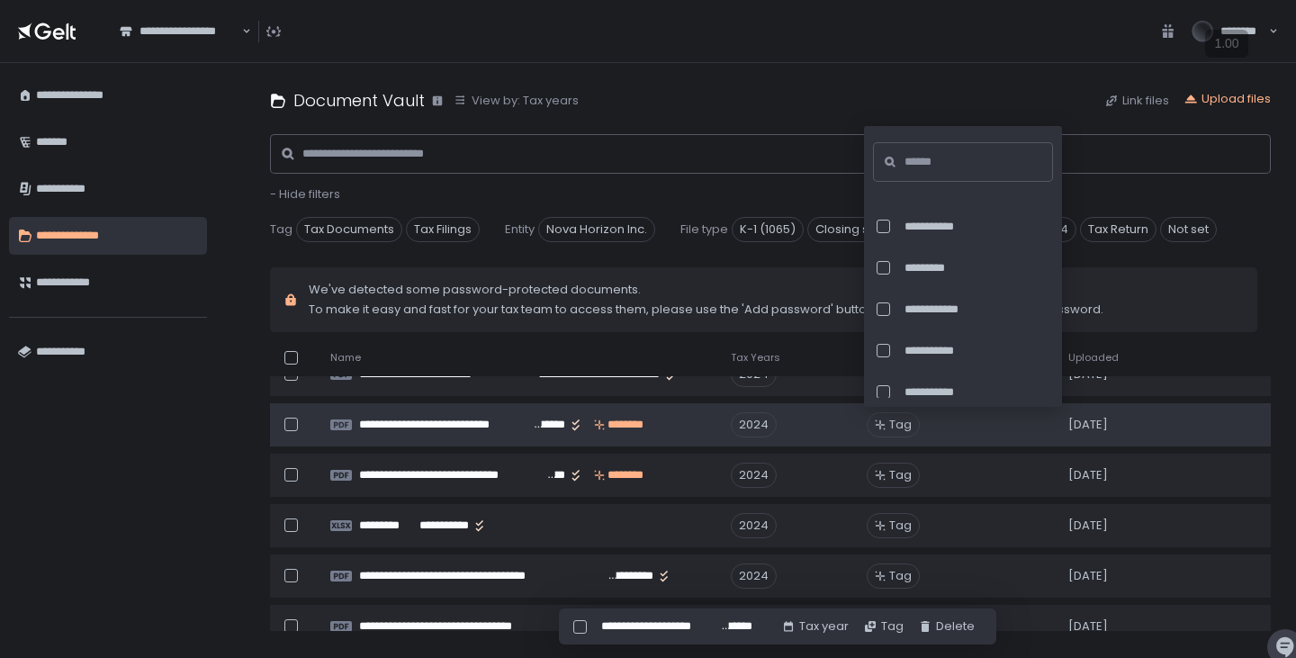
scroll to position [28, 0]
click at [891, 428] on span "Tag" at bounding box center [900, 425] width 23 height 16
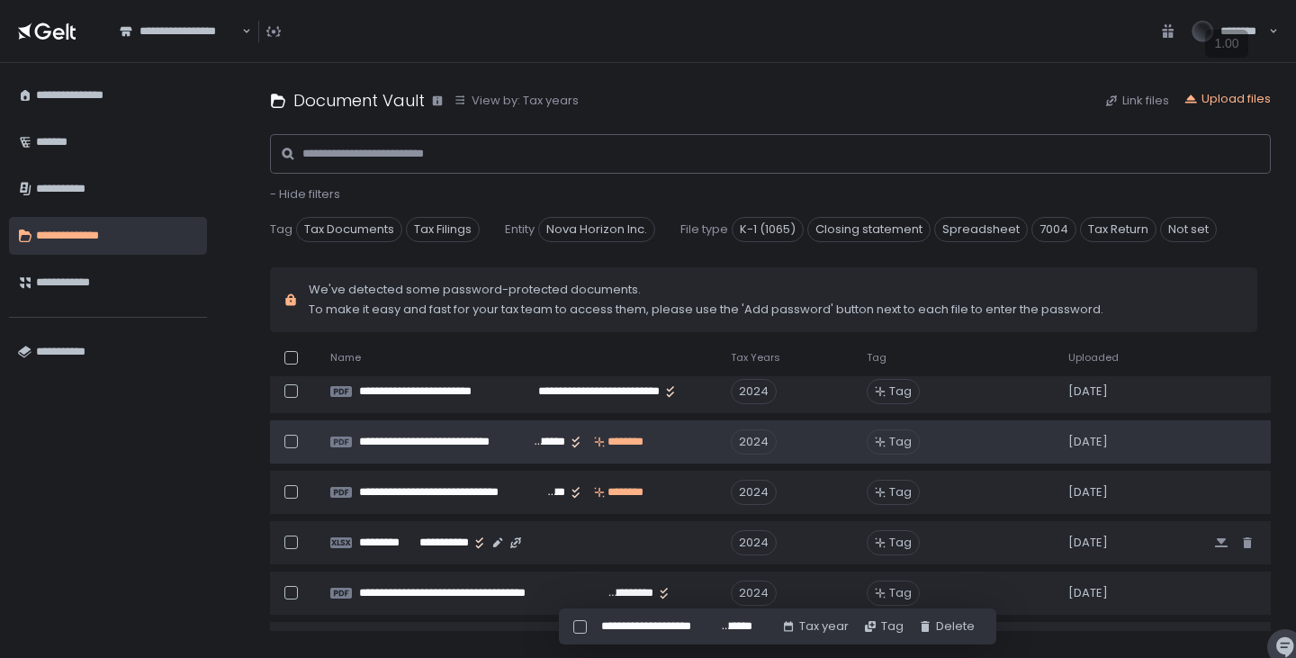
scroll to position [275, 0]
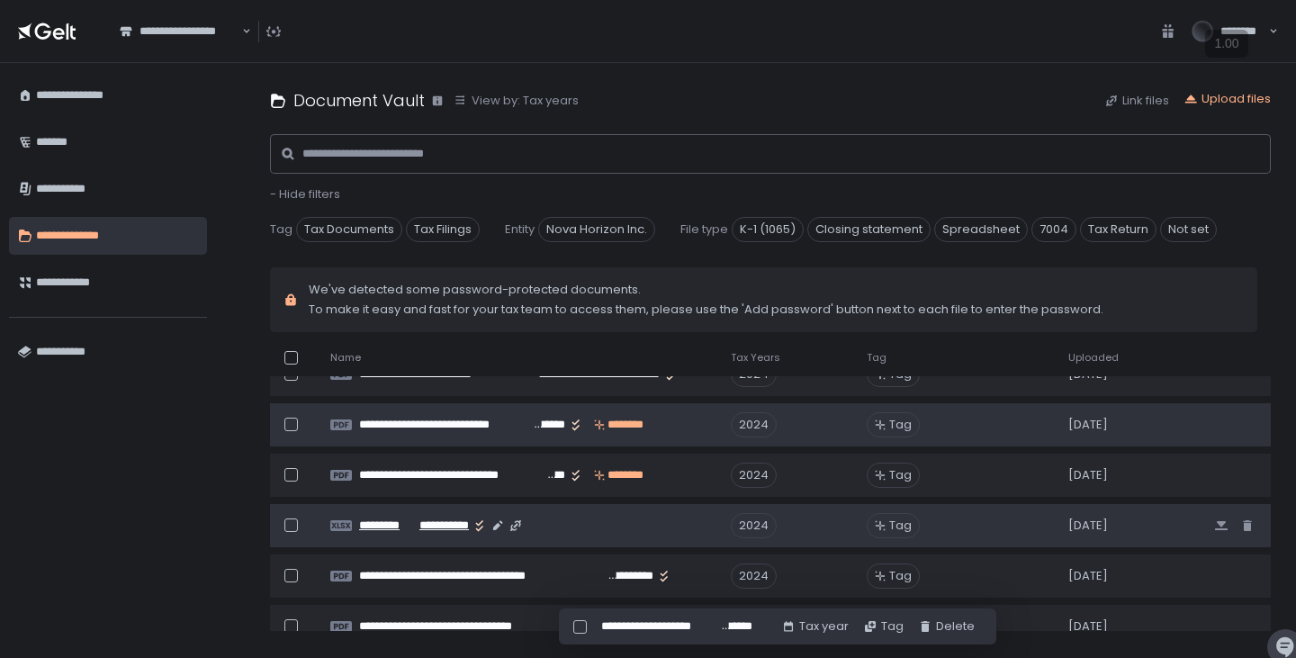
click at [408, 529] on span "*********" at bounding box center [388, 526] width 59 height 16
